Goal: Book appointment/travel/reservation

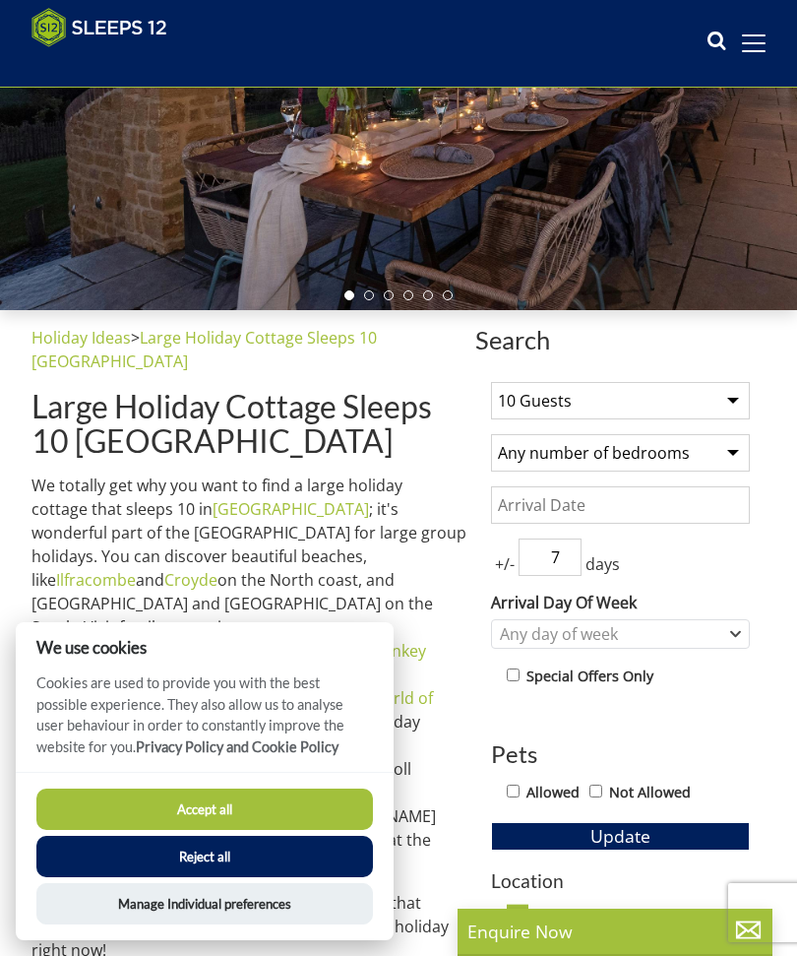
scroll to position [359, 0]
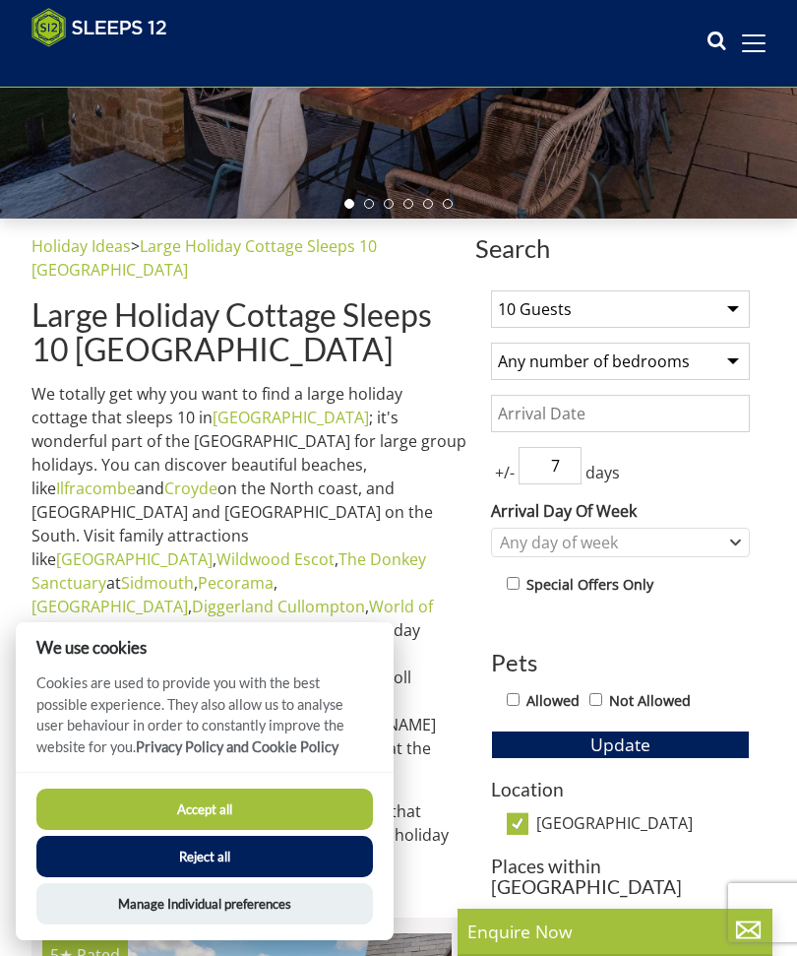
click at [281, 830] on button "Accept all" at bounding box center [204, 808] width 337 height 41
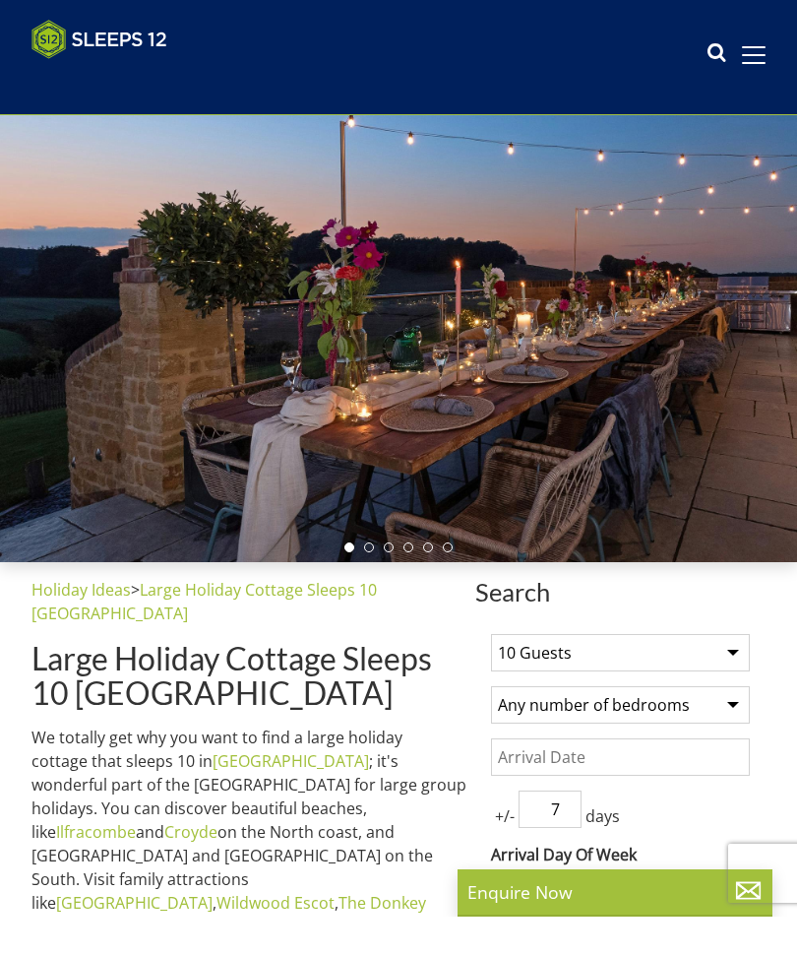
scroll to position [49, 0]
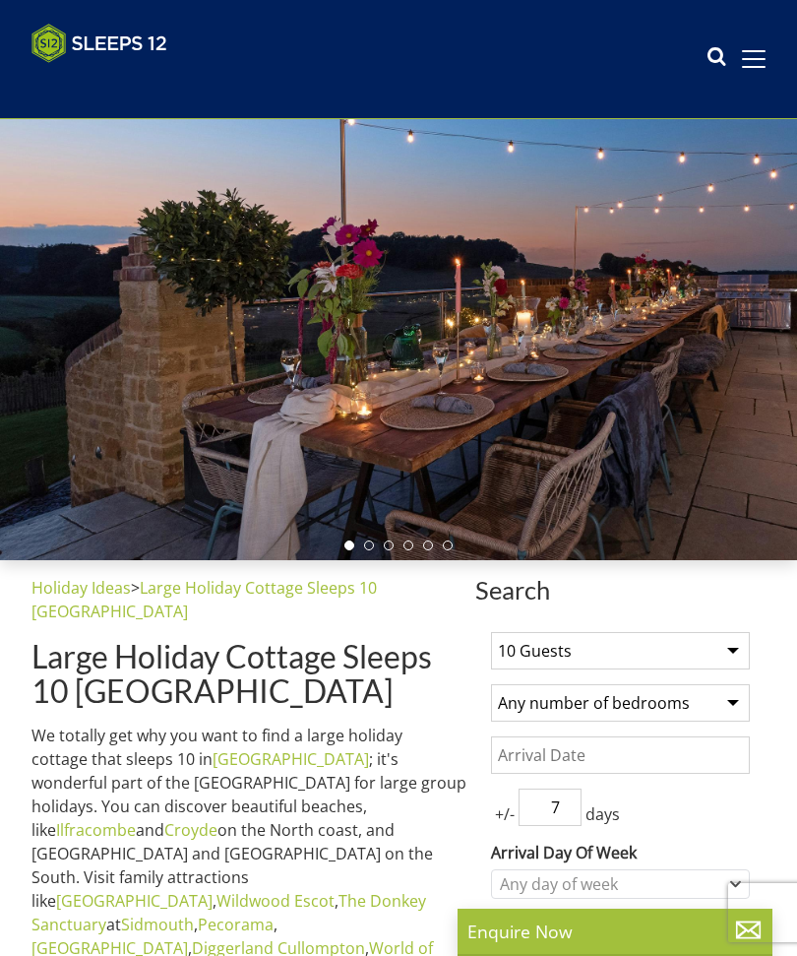
click at [725, 418] on div at bounding box center [398, 336] width 797 height 447
click at [742, 460] on div at bounding box center [398, 336] width 797 height 447
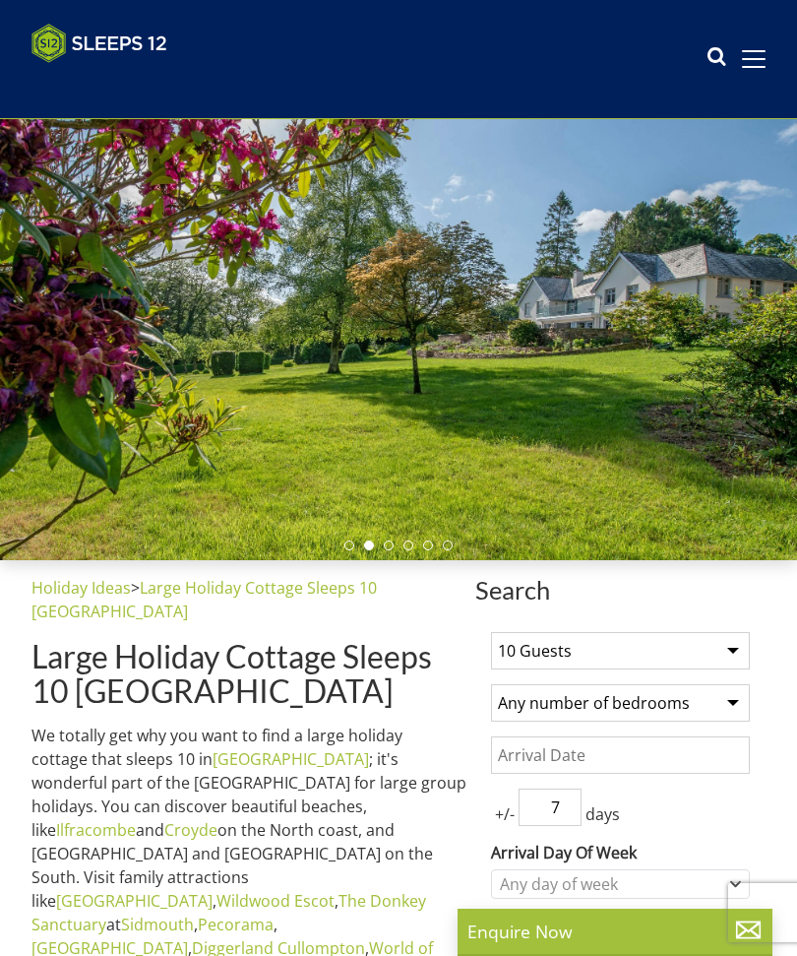
click at [712, 449] on div at bounding box center [398, 336] width 797 height 447
click at [743, 470] on div at bounding box center [398, 336] width 797 height 447
click at [749, 500] on div at bounding box center [398, 336] width 797 height 447
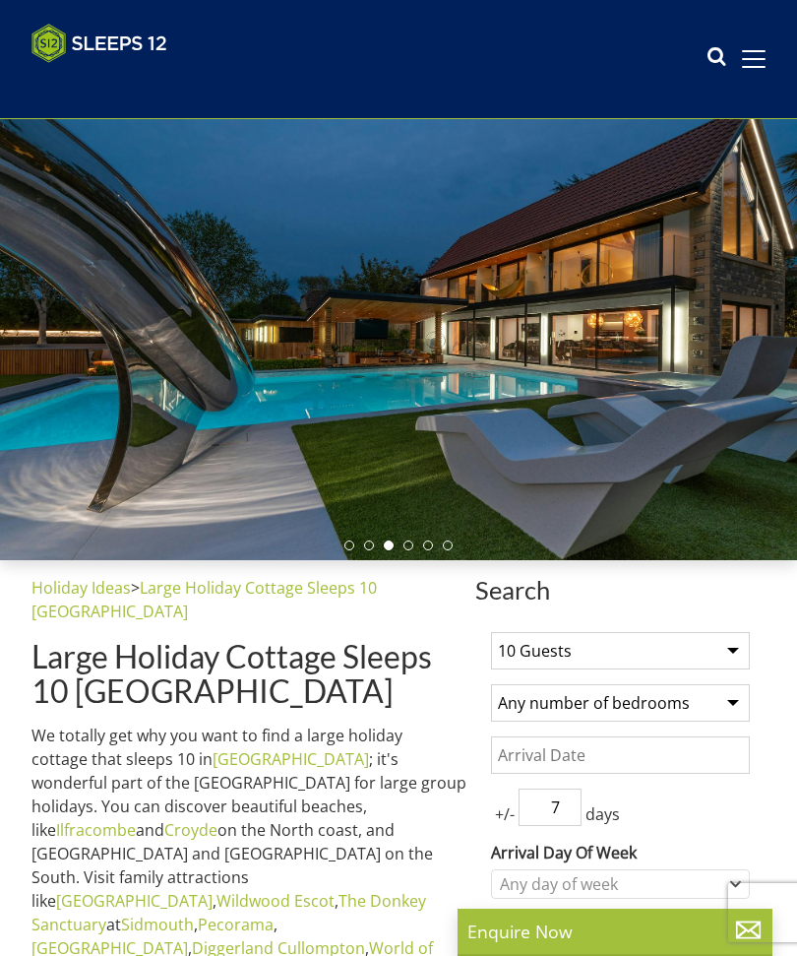
click at [740, 488] on div at bounding box center [398, 336] width 797 height 447
click at [735, 696] on select "Any number of bedrooms 4 Bedrooms 5 Bedrooms 6 Bedrooms 7 Bedrooms 8 Bedrooms 9…" at bounding box center [620, 702] width 259 height 37
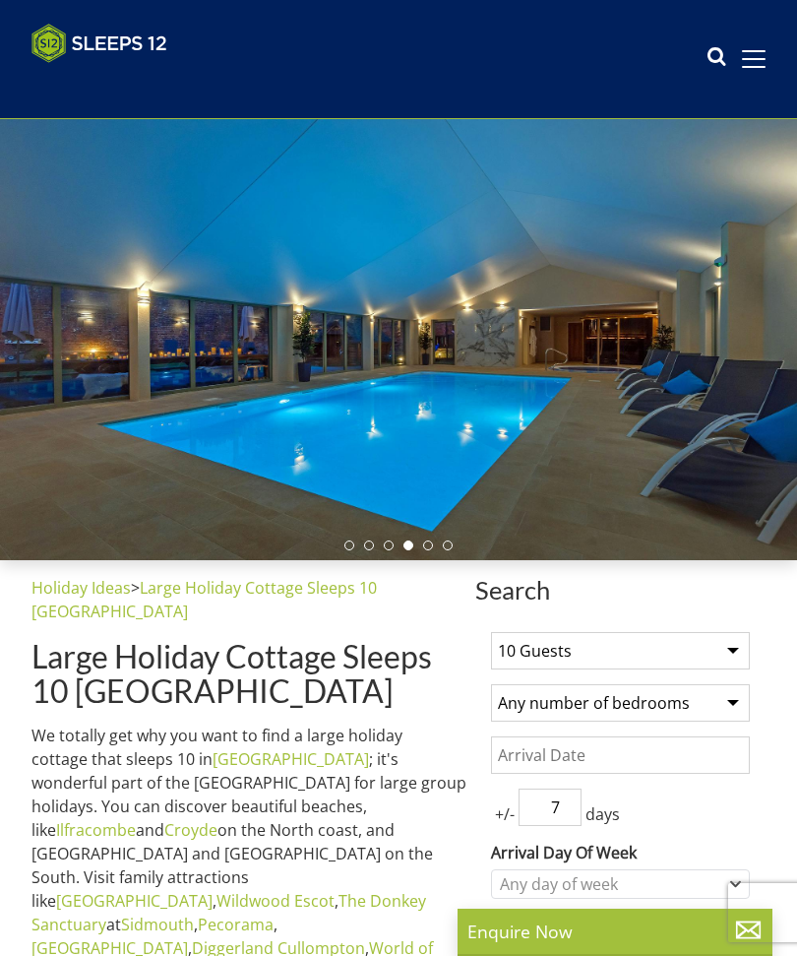
select select "5"
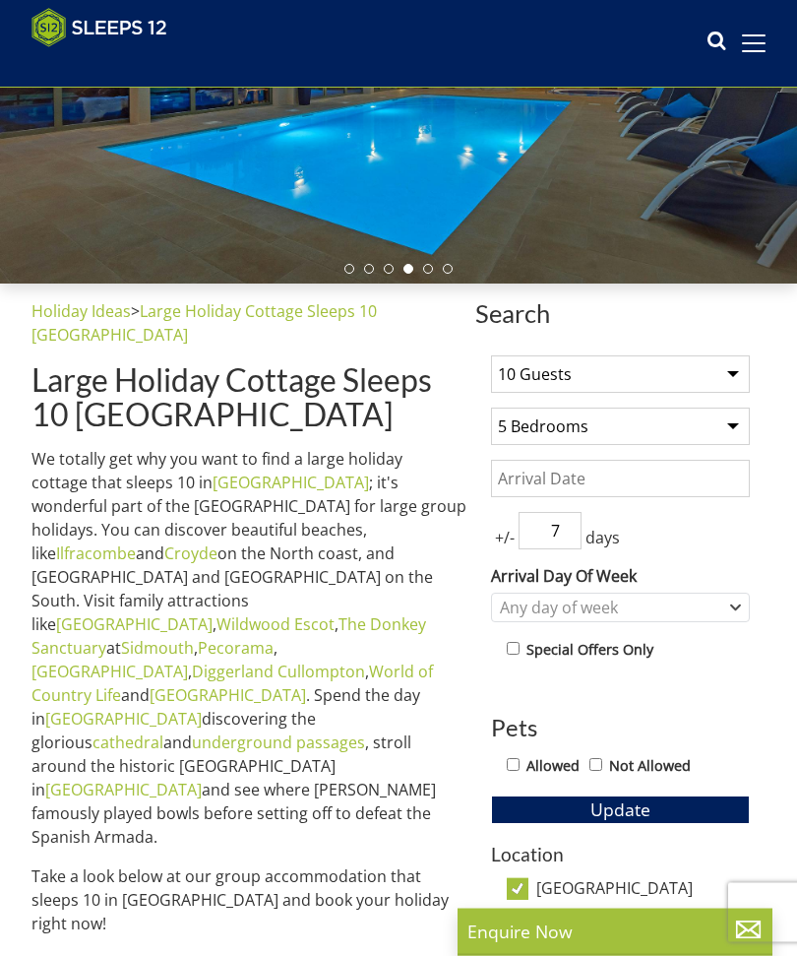
scroll to position [294, 0]
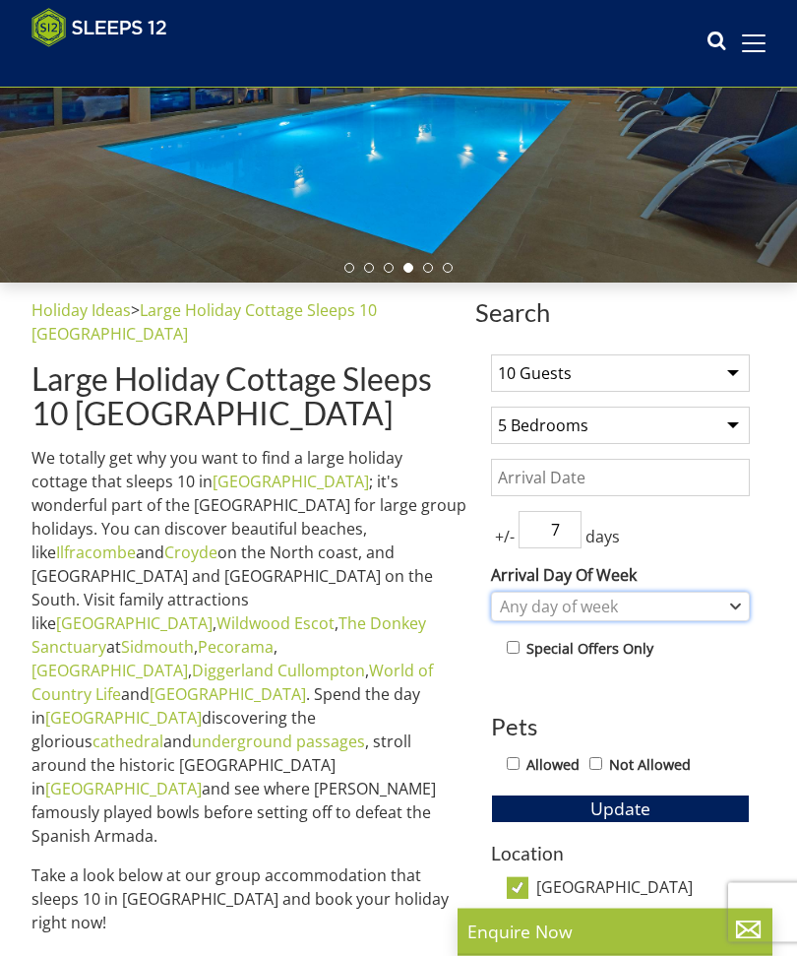
click at [735, 603] on icon "Combobox" at bounding box center [735, 607] width 11 height 12
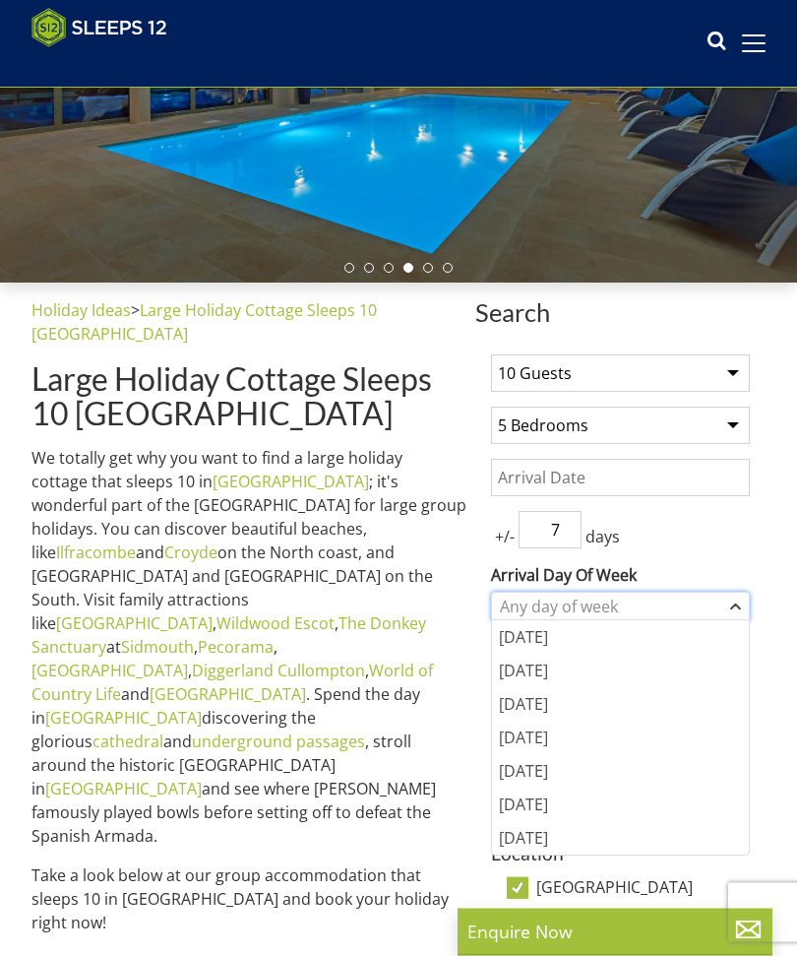
scroll to position [295, 0]
click at [560, 638] on div "[DATE]" at bounding box center [620, 636] width 257 height 33
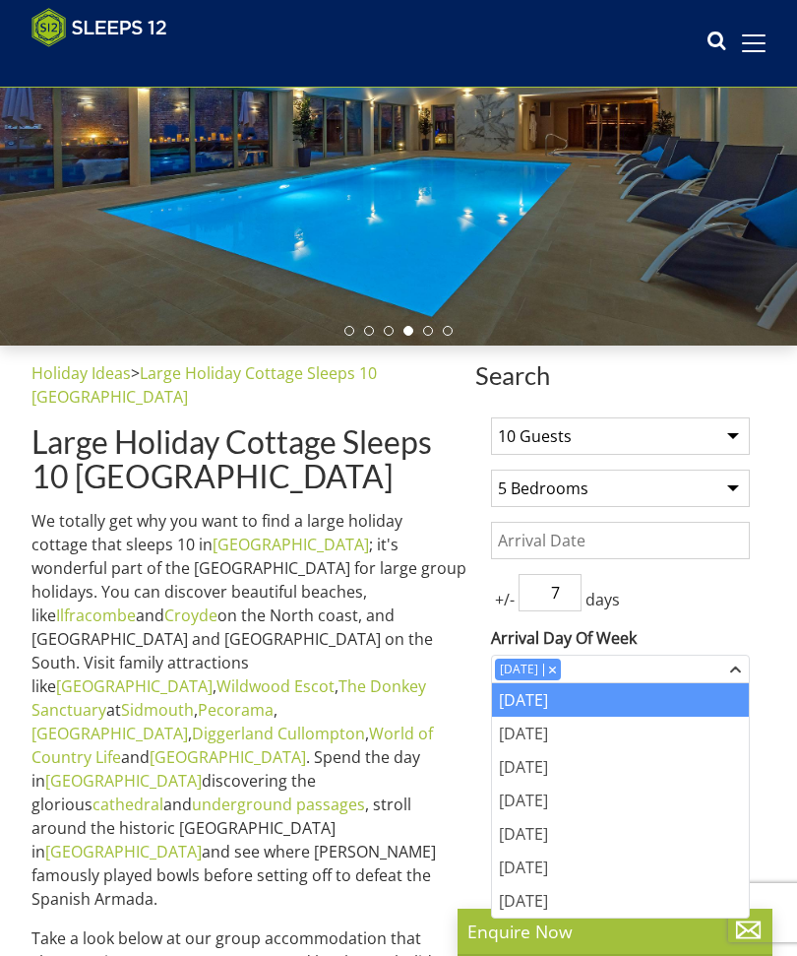
scroll to position [231, 0]
click at [569, 544] on input "Date" at bounding box center [620, 541] width 259 height 37
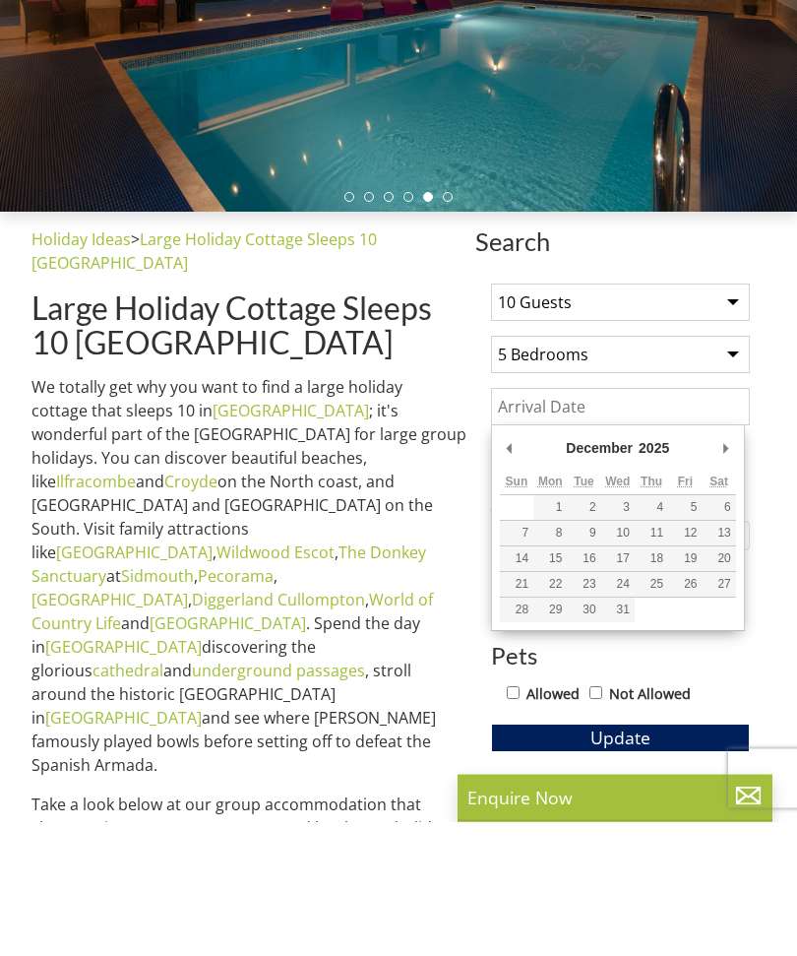
type input "[DATE]"
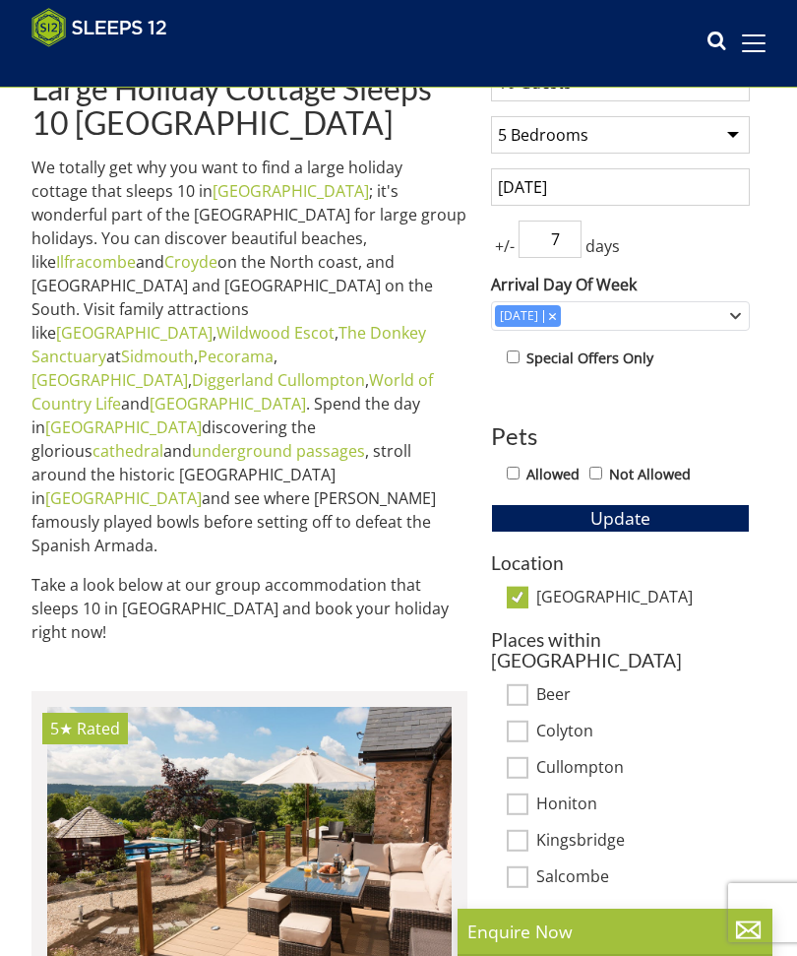
scroll to position [587, 0]
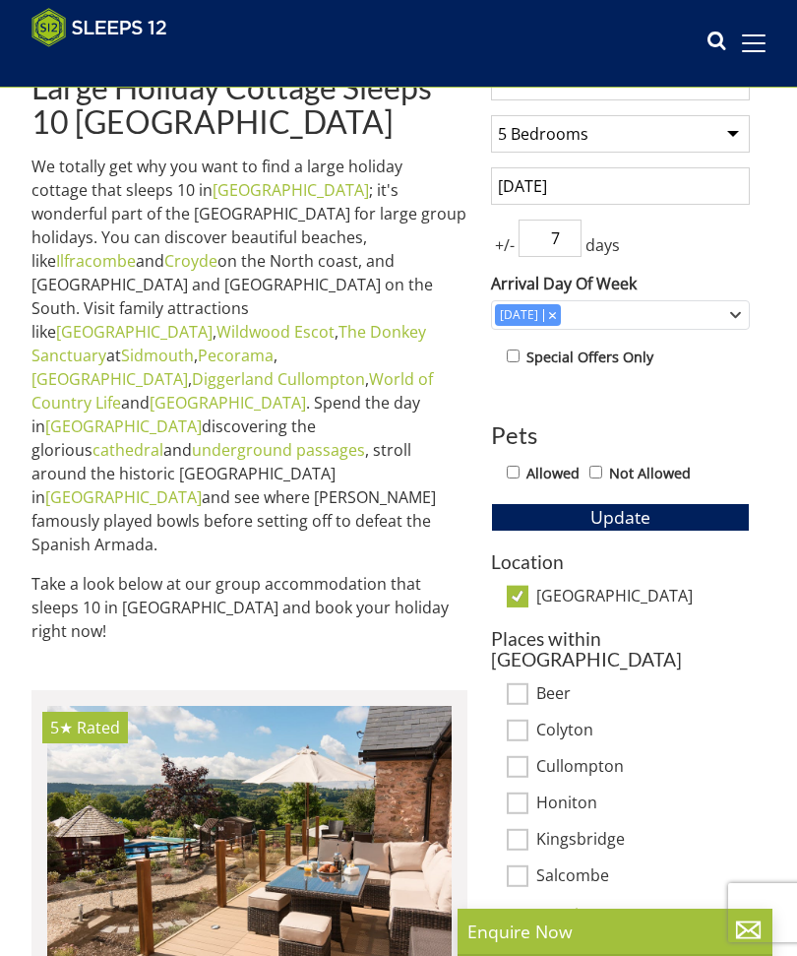
click at [514, 470] on input "Allowed" at bounding box center [513, 471] width 13 height 13
checkbox input "true"
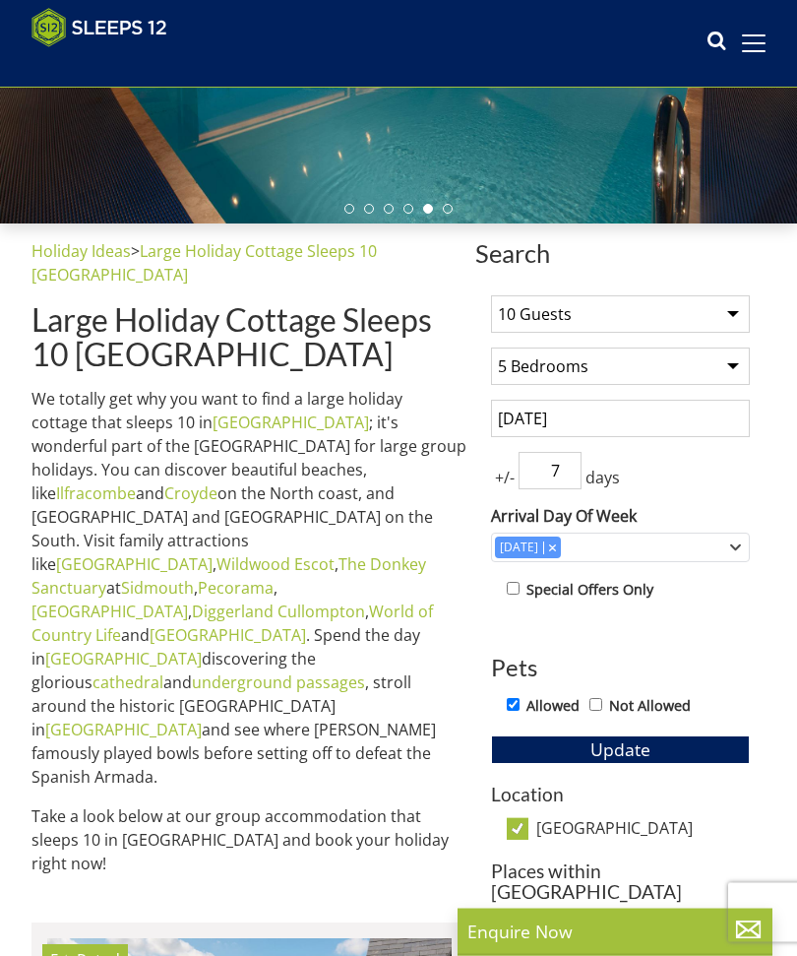
scroll to position [0, 0]
